Goal: Contribute content: Contribute content

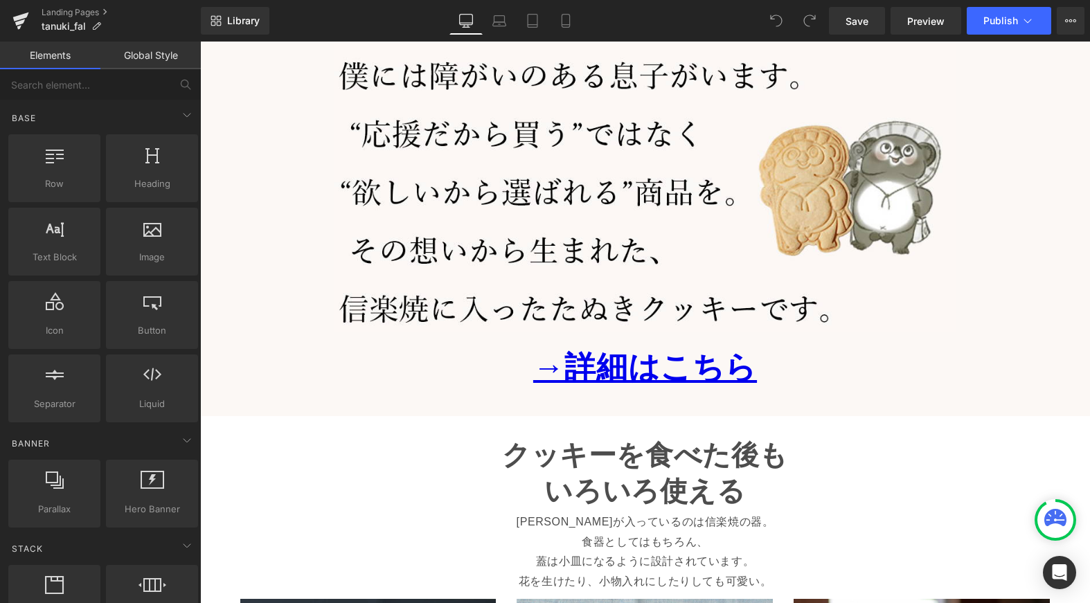
scroll to position [2882, 0]
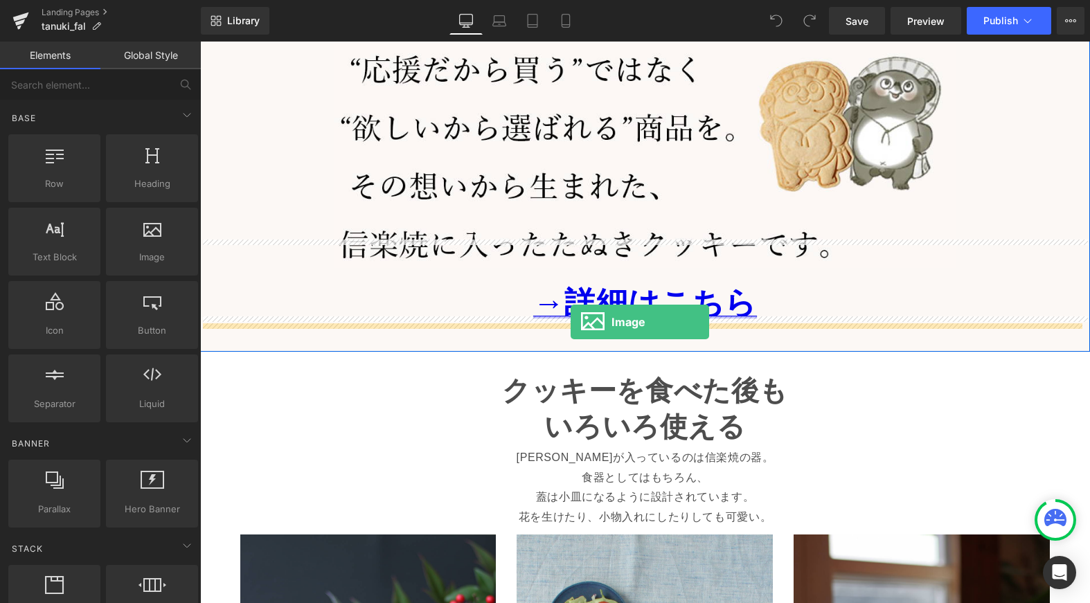
drag, startPoint x: 352, startPoint y: 274, endPoint x: 571, endPoint y: 322, distance: 223.4
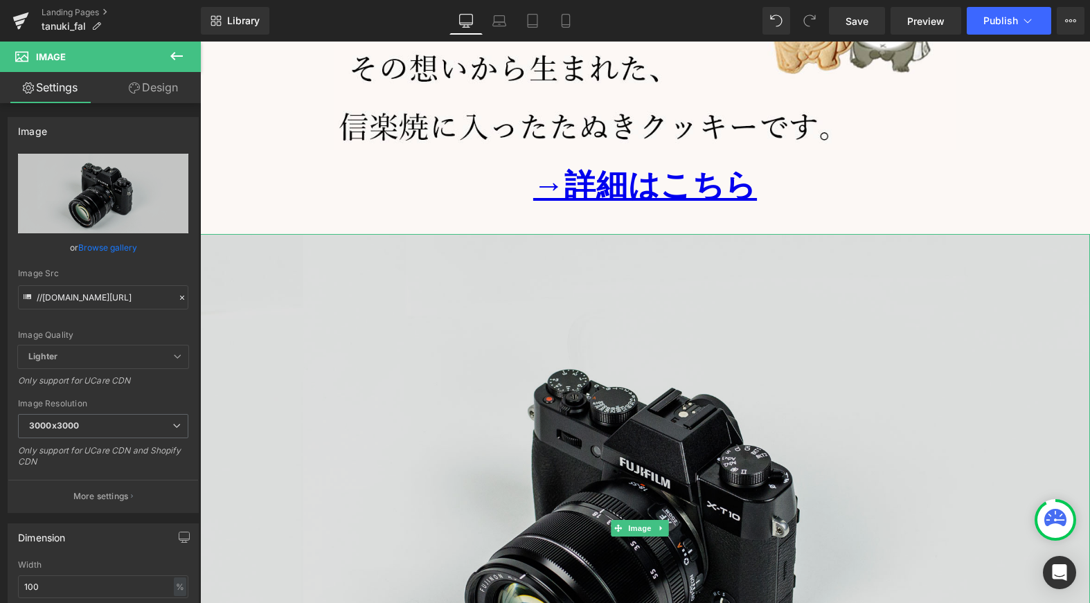
scroll to position [3061, 0]
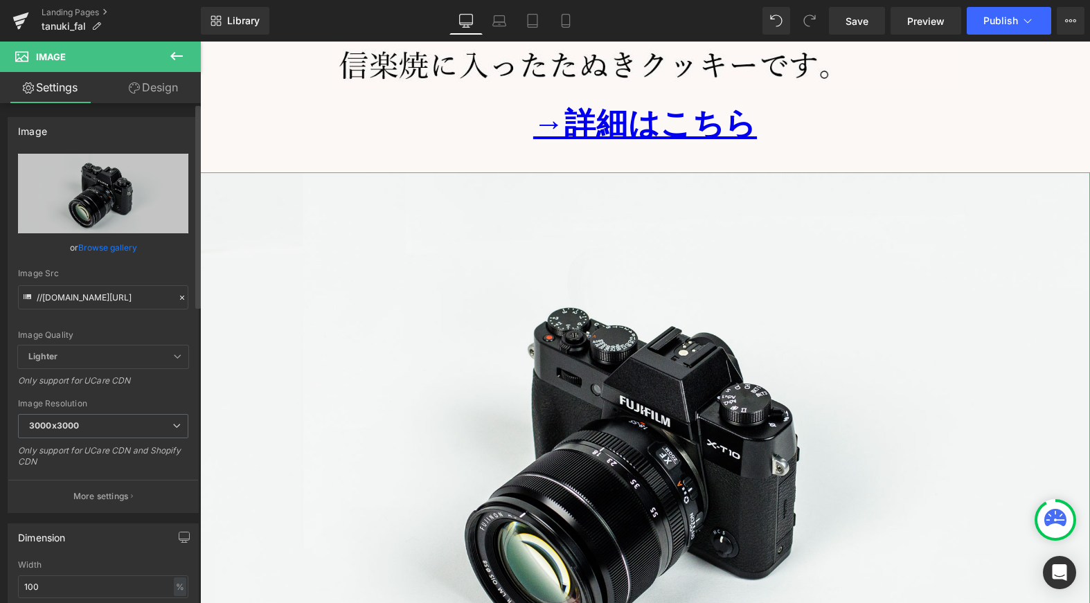
click at [115, 246] on link "Browse gallery" at bounding box center [107, 247] width 59 height 24
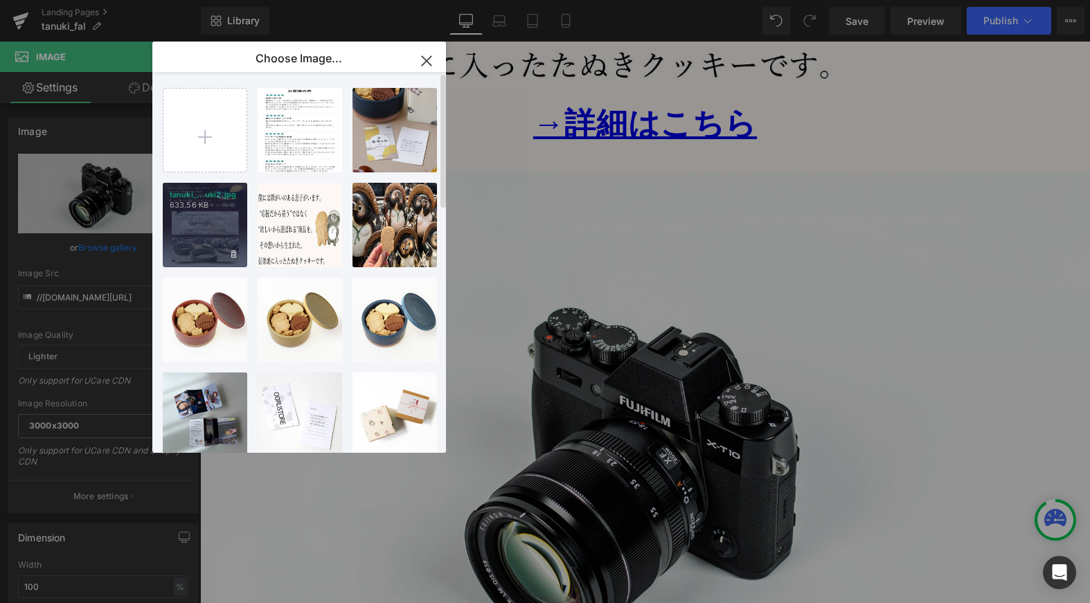
click at [195, 211] on div "tanuki_...uki2.jpg 633.56 KB" at bounding box center [205, 225] width 84 height 84
type input "[URL][DOMAIN_NAME]"
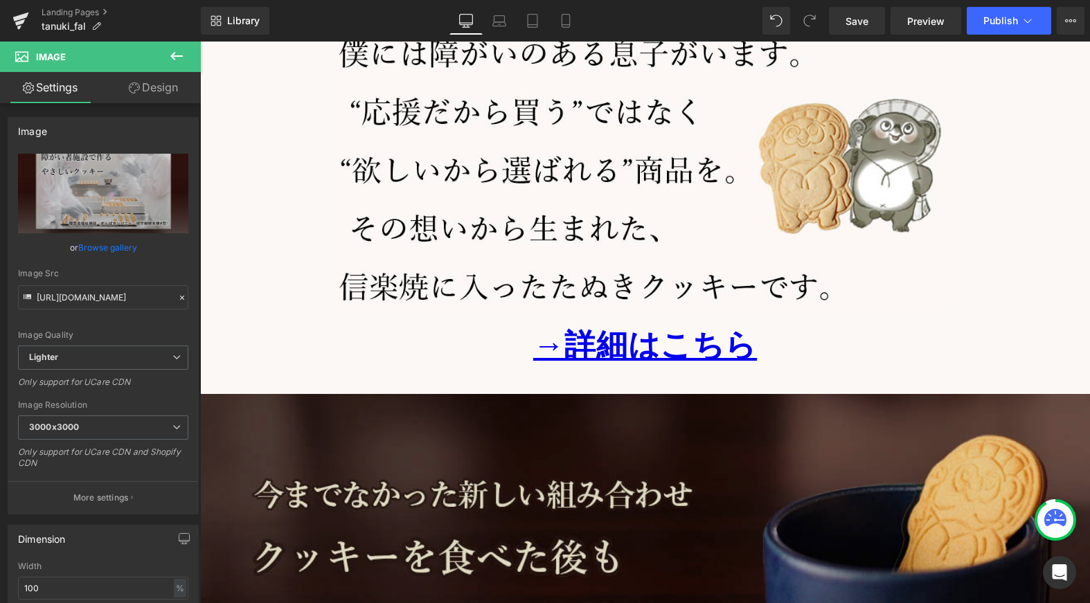
scroll to position [2755, 0]
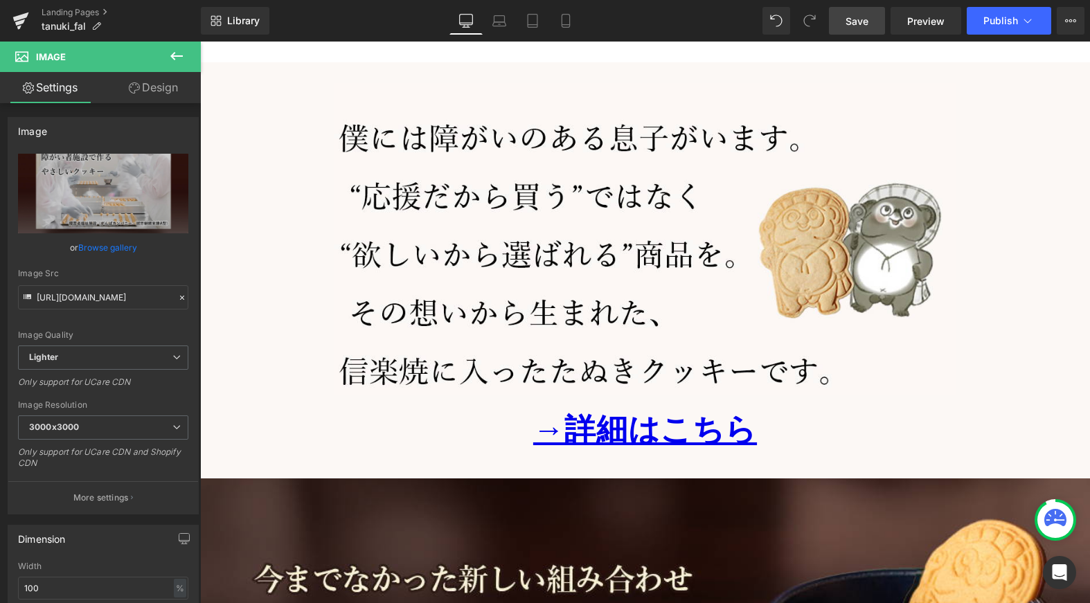
click at [848, 19] on span "Save" at bounding box center [856, 21] width 23 height 15
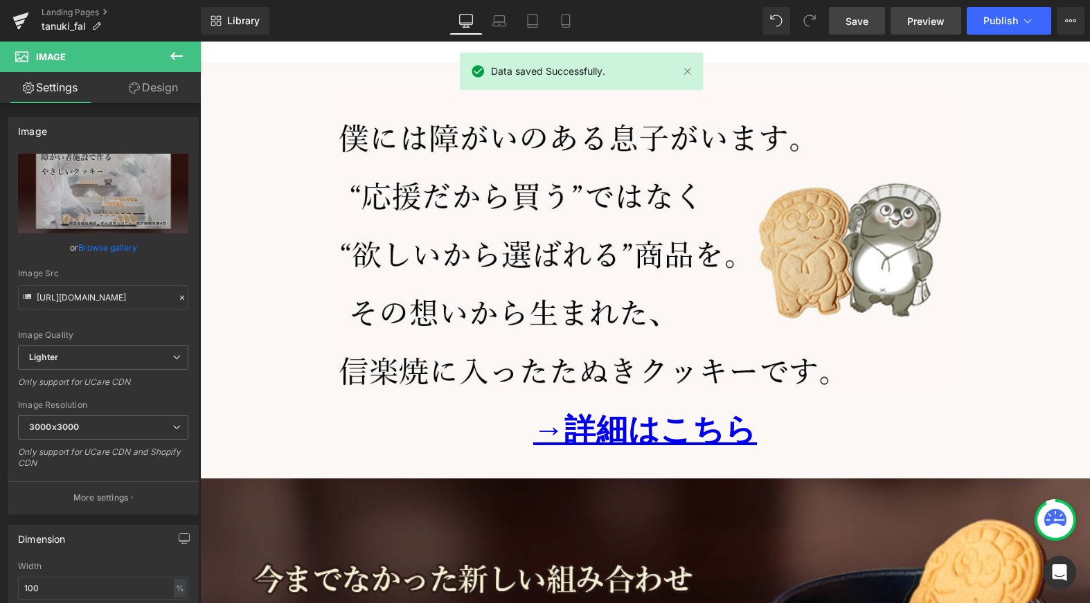
click at [924, 24] on span "Preview" at bounding box center [925, 21] width 37 height 15
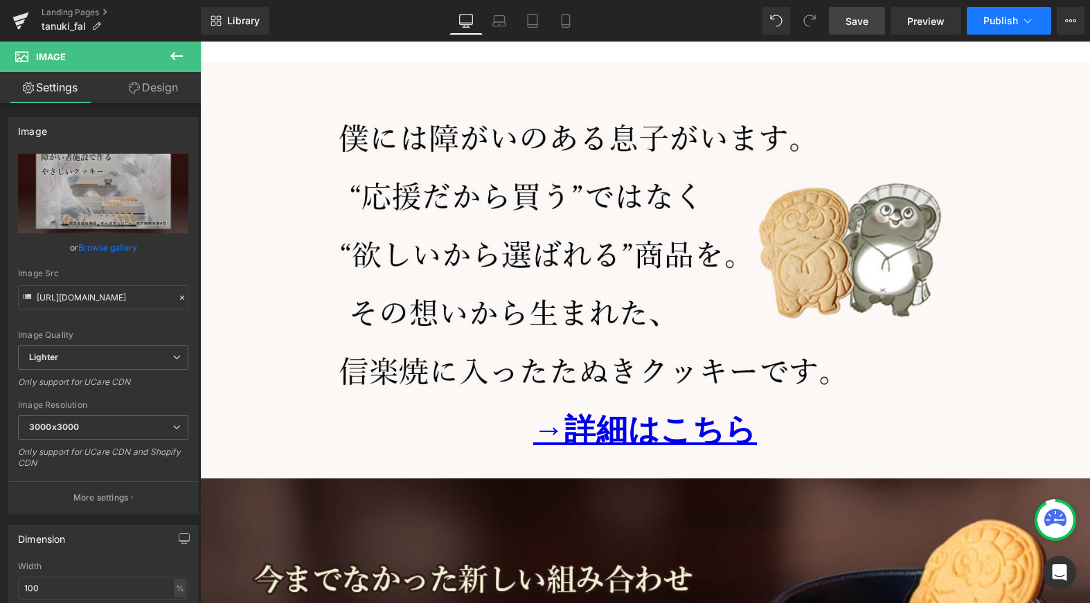
click at [1012, 26] on button "Publish" at bounding box center [1009, 21] width 84 height 28
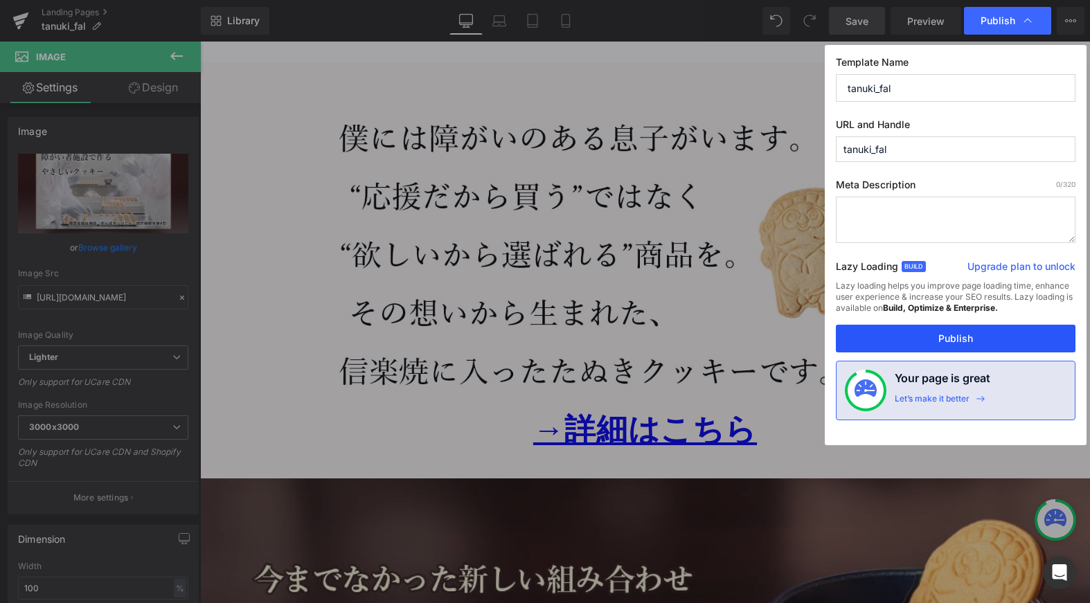
click at [949, 341] on button "Publish" at bounding box center [956, 339] width 240 height 28
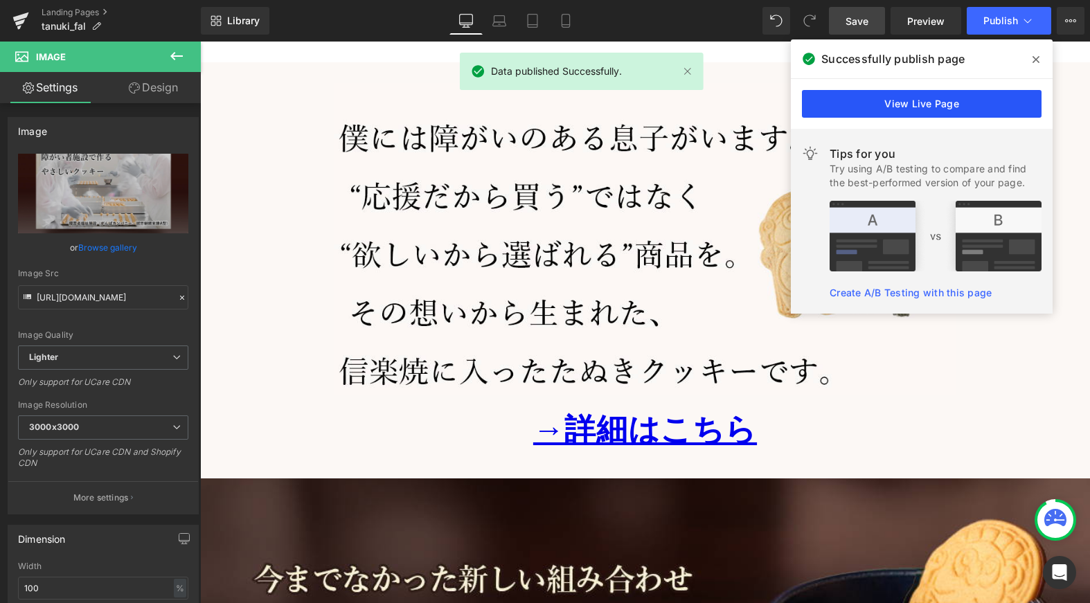
click at [947, 102] on link "View Live Page" at bounding box center [922, 104] width 240 height 28
